Goal: Transaction & Acquisition: Purchase product/service

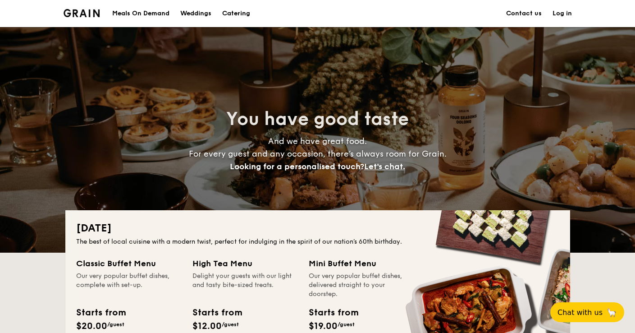
click at [90, 13] on img at bounding box center [82, 13] width 36 height 8
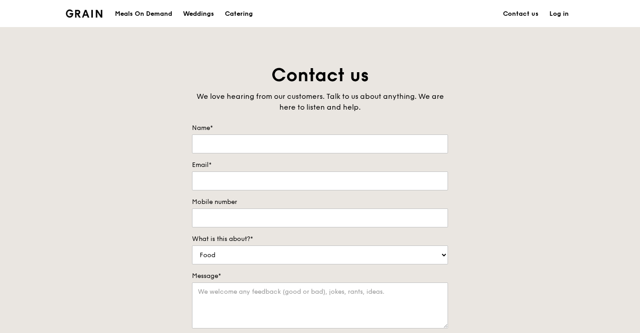
click at [116, 10] on div "Meals On Demand" at bounding box center [143, 13] width 57 height 27
